Goal: Information Seeking & Learning: Learn about a topic

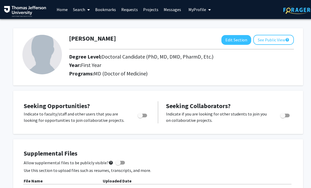
click at [146, 14] on link "Projects" at bounding box center [151, 9] width 21 height 18
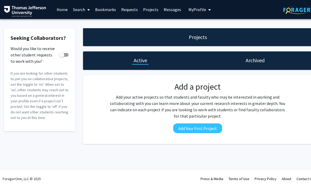
click at [84, 9] on link "Search" at bounding box center [81, 9] width 22 height 18
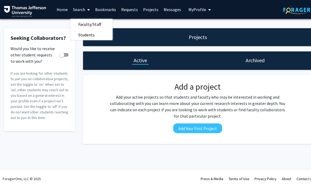
click at [60, 12] on link "Home" at bounding box center [62, 9] width 16 height 18
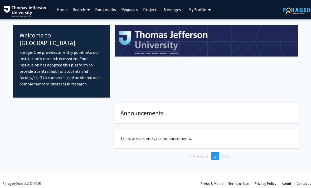
click at [80, 14] on link "Search" at bounding box center [81, 9] width 22 height 18
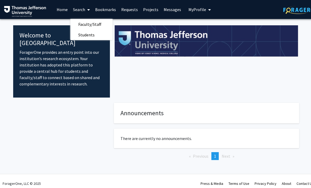
click at [153, 10] on link "Projects" at bounding box center [151, 9] width 21 height 18
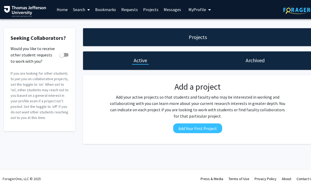
click at [188, 33] on div "Projects" at bounding box center [198, 37] width 230 height 18
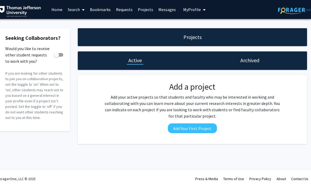
click at [81, 9] on span at bounding box center [82, 10] width 5 height 18
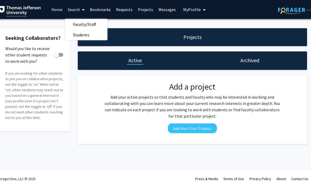
click at [85, 22] on span "Faculty/Staff" at bounding box center [84, 24] width 39 height 11
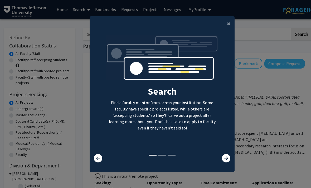
click at [227, 30] on button "×" at bounding box center [229, 23] width 12 height 15
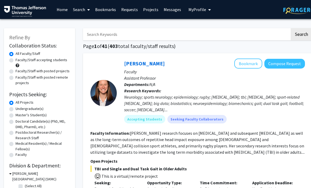
click at [49, 72] on label "Faculty/Staff with posted projects" at bounding box center [43, 71] width 54 height 6
click at [19, 72] on input "Faculty/Staff with posted projects" at bounding box center [17, 69] width 3 height 3
radio input "true"
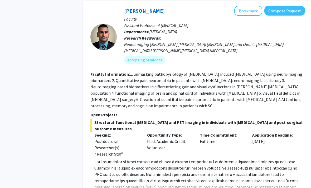
scroll to position [410, 0]
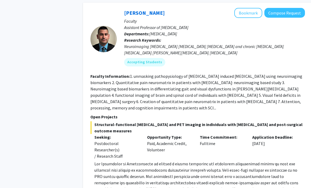
click at [273, 44] on div "Neuroimaging [MEDICAL_DATA] [MEDICAL_DATA] [MEDICAL_DATA] and chronic [MEDICAL_…" at bounding box center [214, 49] width 181 height 13
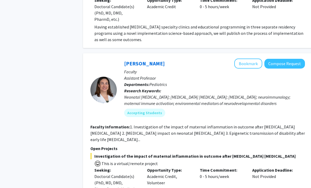
scroll to position [2395, 0]
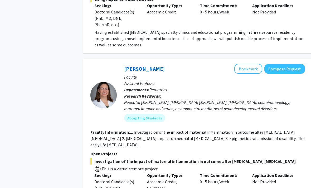
click at [245, 64] on button "Bookmark" at bounding box center [249, 69] width 28 height 10
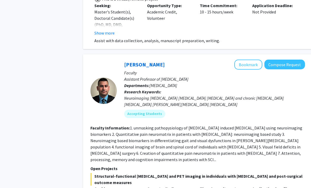
scroll to position [331, 0]
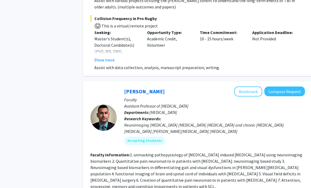
click at [249, 92] on button "Bookmark" at bounding box center [249, 92] width 28 height 10
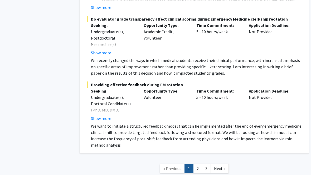
scroll to position [3081, 5]
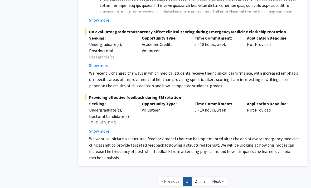
click at [220, 179] on span "Next »" at bounding box center [217, 181] width 11 height 5
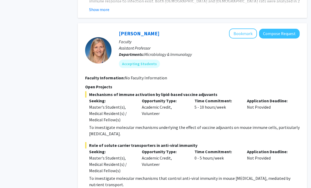
scroll to position [1876, 5]
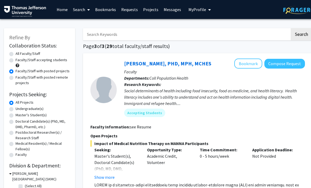
scroll to position [0, 5]
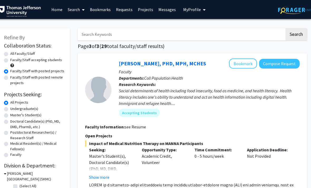
click at [190, 17] on button "My Profile" at bounding box center [195, 9] width 26 height 19
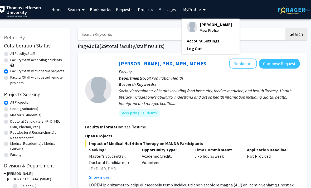
click at [211, 31] on span "View Profile" at bounding box center [216, 30] width 32 height 6
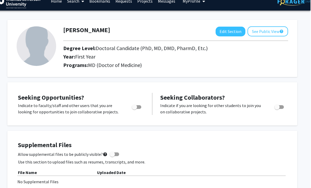
scroll to position [0, 5]
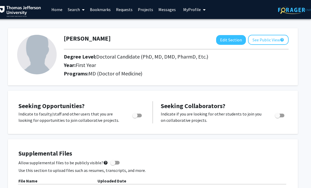
click at [198, 12] on button "My Profile" at bounding box center [195, 9] width 26 height 19
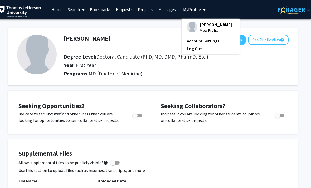
click at [290, 18] on link at bounding box center [294, 9] width 33 height 18
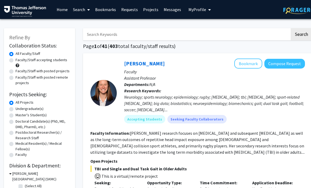
click at [105, 18] on link "Bookmarks" at bounding box center [106, 9] width 26 height 18
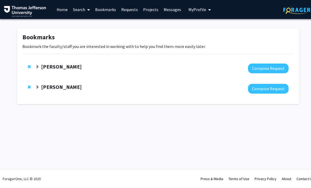
click at [84, 10] on link "Search" at bounding box center [81, 9] width 22 height 18
click at [99, 35] on span "Students" at bounding box center [86, 35] width 32 height 11
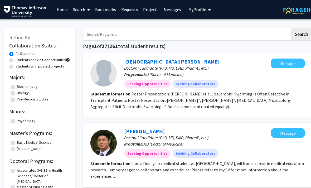
click at [83, 11] on link "Search" at bounding box center [81, 9] width 22 height 18
click at [76, 14] on link "Search" at bounding box center [81, 9] width 22 height 18
click at [84, 11] on link "Search" at bounding box center [81, 9] width 22 height 18
click at [90, 24] on span "Faculty/Staff" at bounding box center [89, 24] width 39 height 11
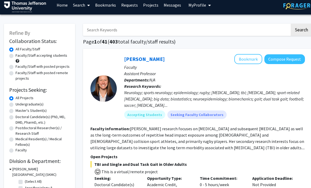
scroll to position [4, 0]
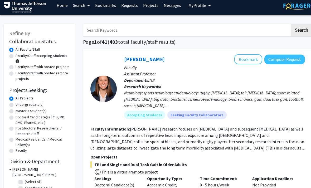
click at [52, 115] on label "Doctoral Candidate(s) (PhD, MD, DMD, PharmD, etc.)" at bounding box center [43, 120] width 54 height 11
click at [19, 115] on input "Doctoral Candidate(s) (PhD, MD, DMD, PharmD, etc.)" at bounding box center [17, 116] width 3 height 3
radio input "true"
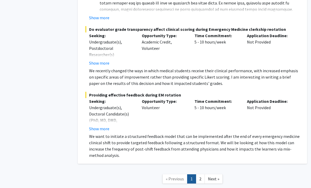
scroll to position [3156, 5]
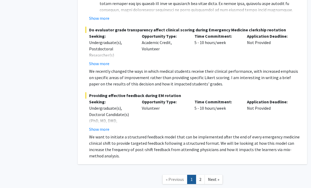
click at [217, 177] on span "Next »" at bounding box center [213, 179] width 11 height 5
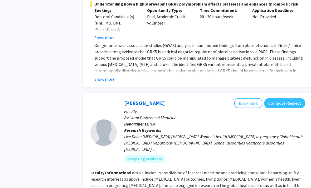
scroll to position [693, 0]
